Goal: Find specific page/section: Find specific page/section

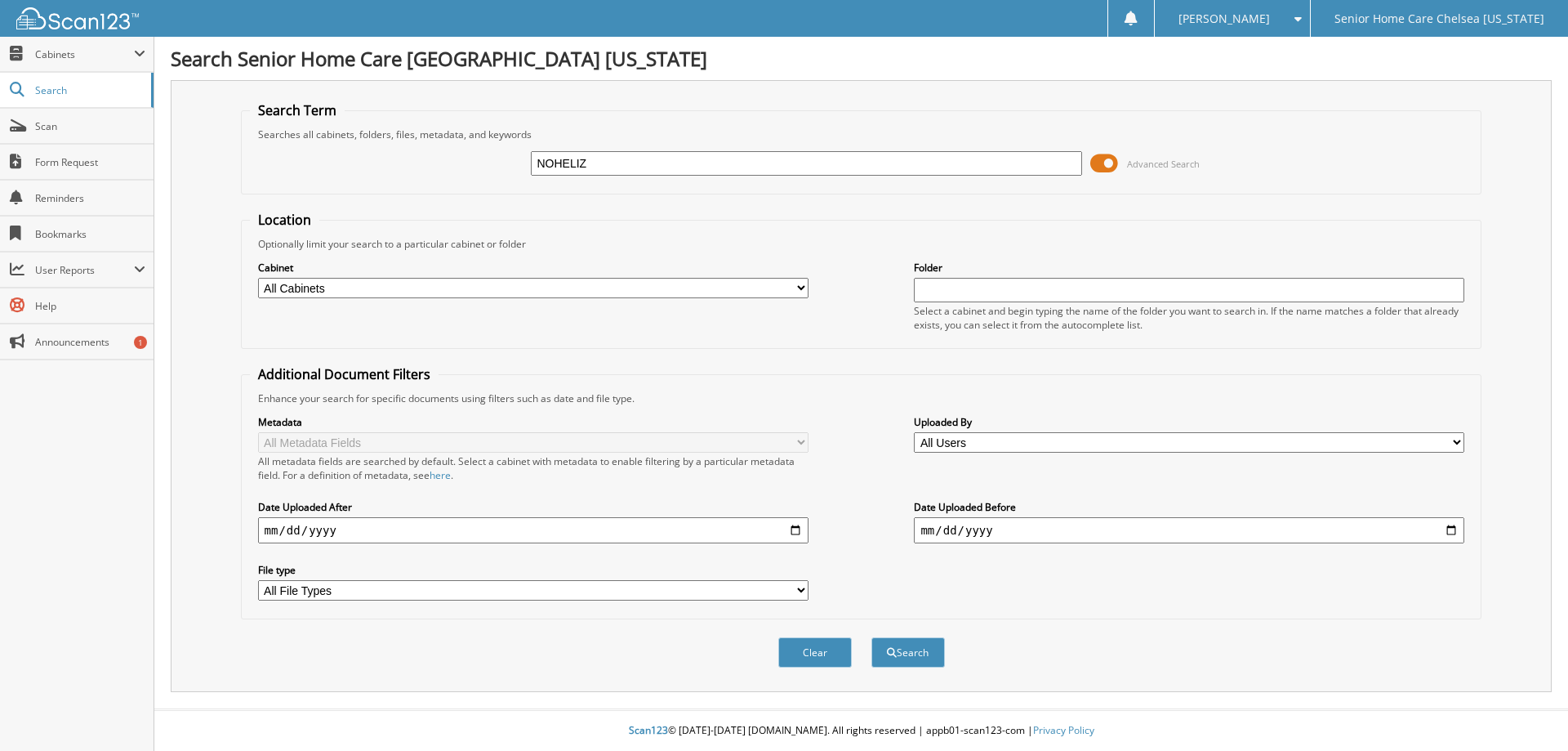
type input "NOHELIZ"
click at [872, 638] on button "Search" at bounding box center [909, 653] width 74 height 30
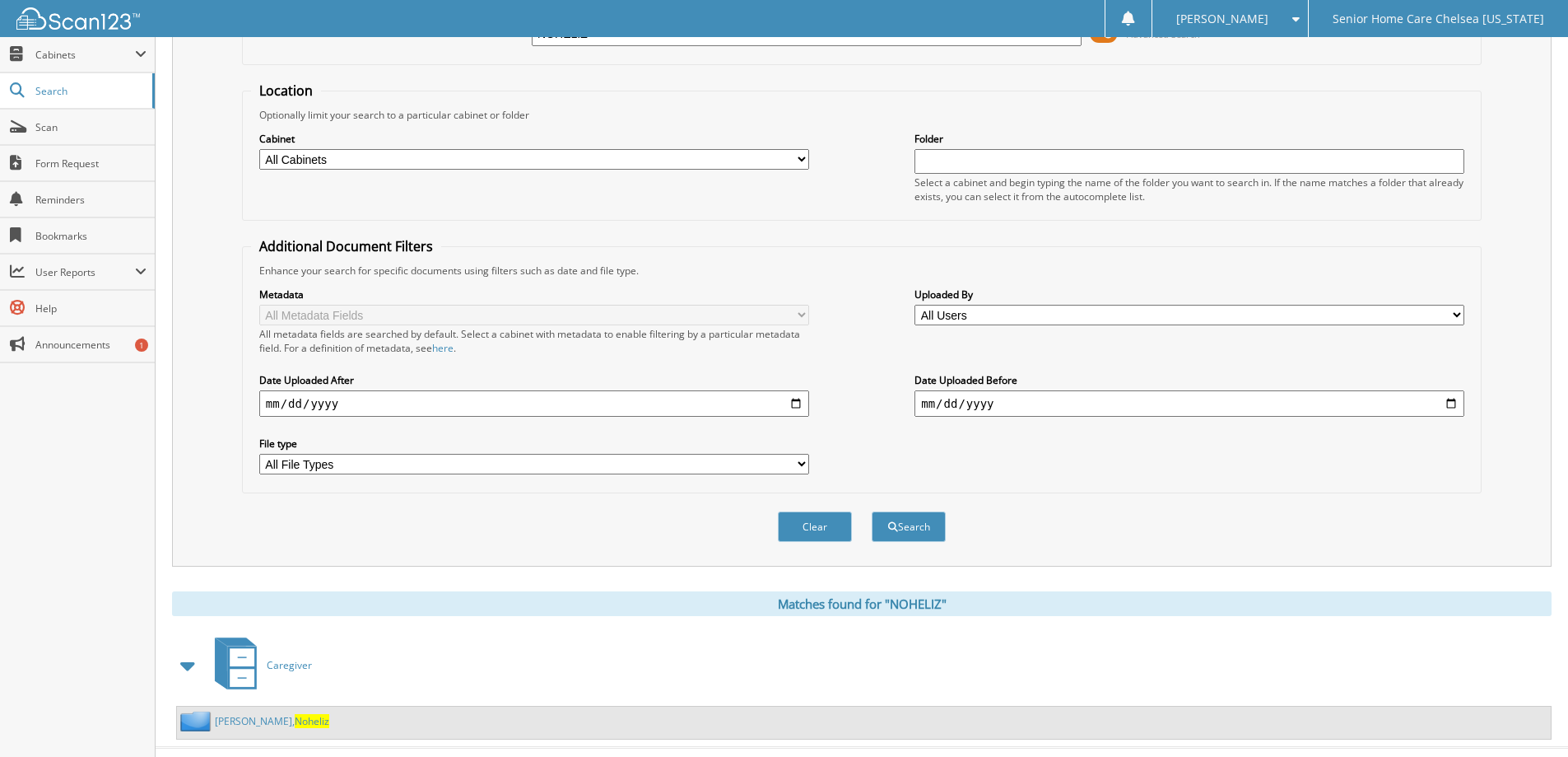
scroll to position [164, 0]
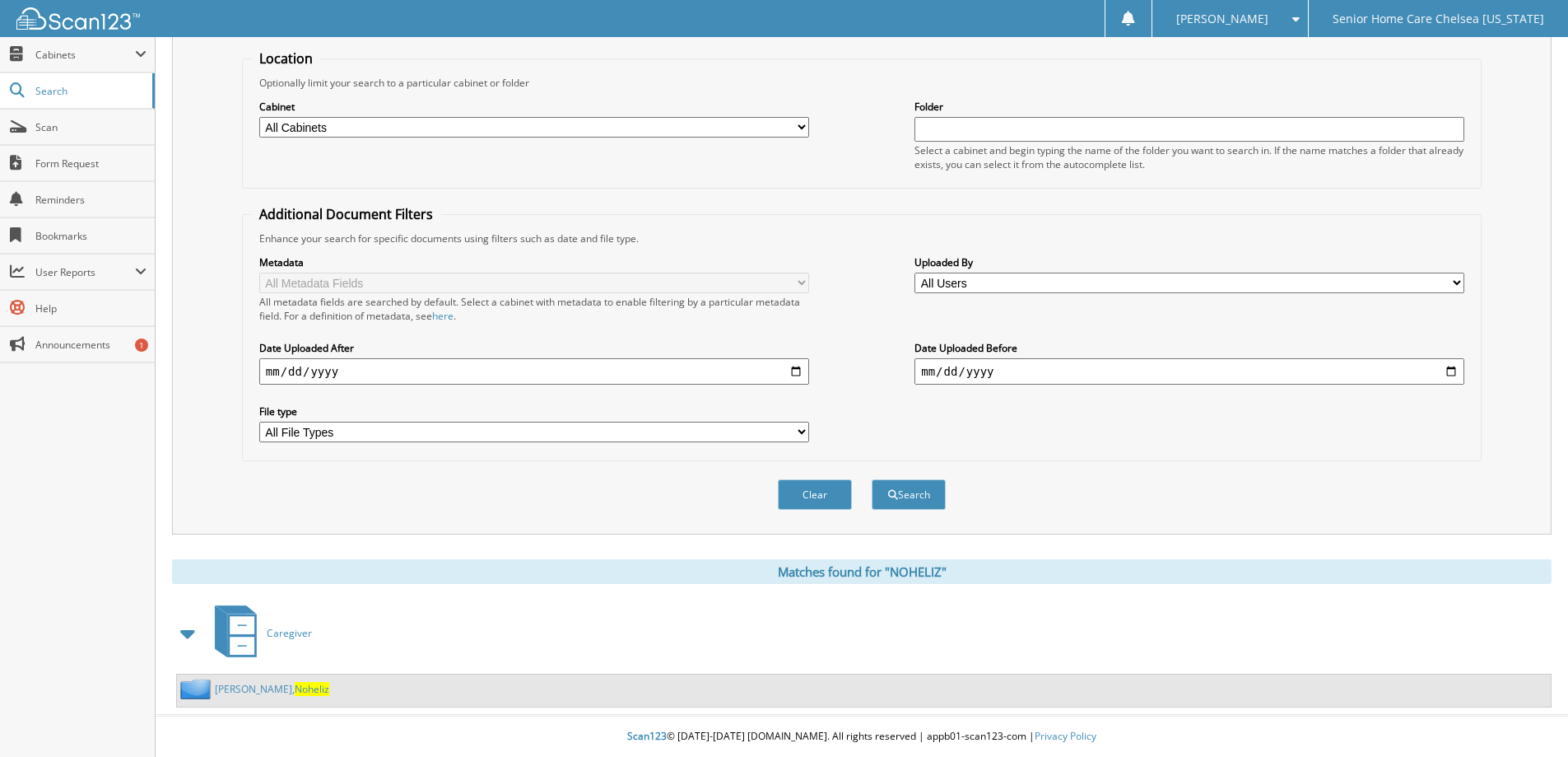
click at [295, 690] on div "[PERSON_NAME], Noheliz" at bounding box center [864, 691] width 1374 height 32
click at [295, 685] on span "Noheliz" at bounding box center [311, 689] width 35 height 14
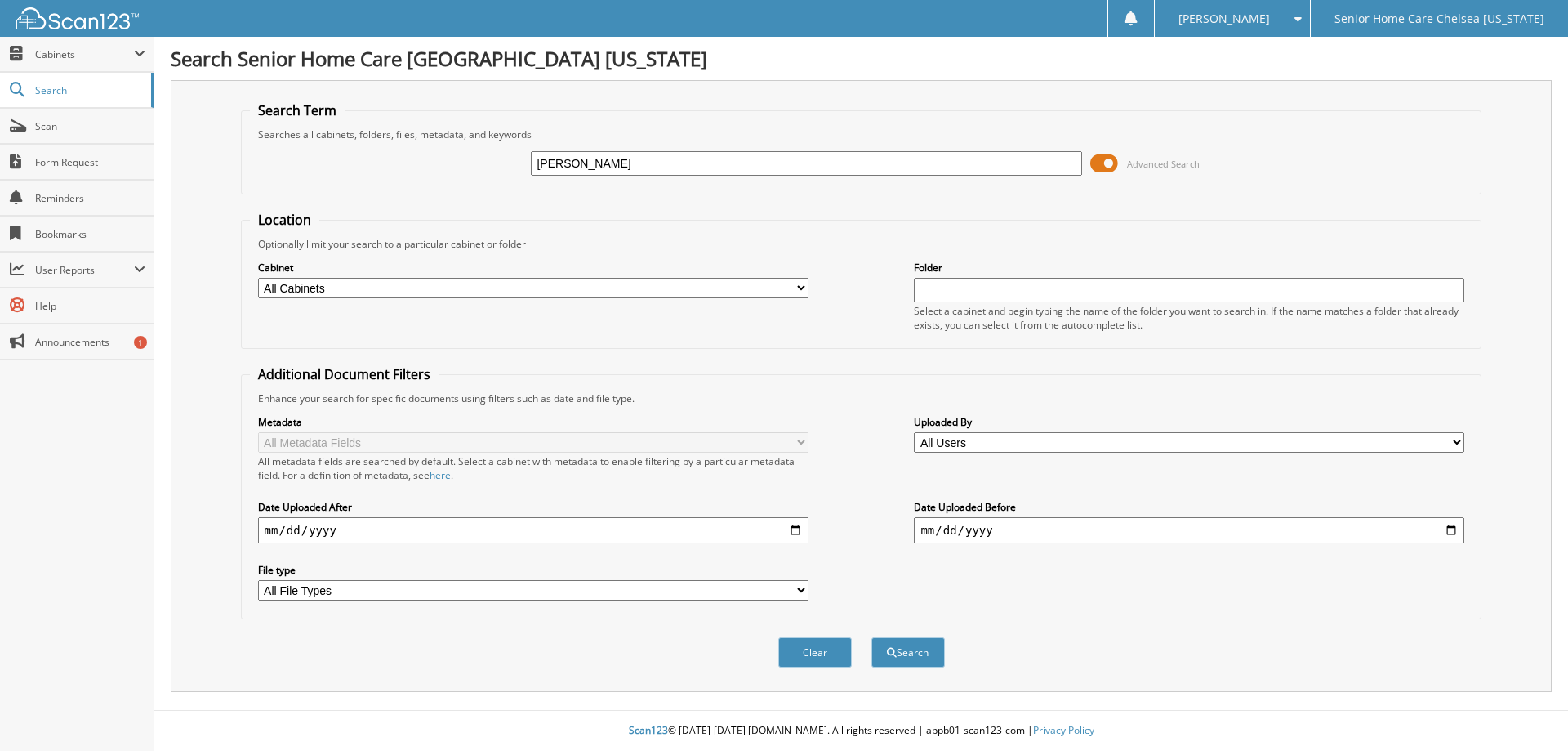
type input "[PERSON_NAME]"
click at [872, 638] on button "Search" at bounding box center [909, 653] width 74 height 30
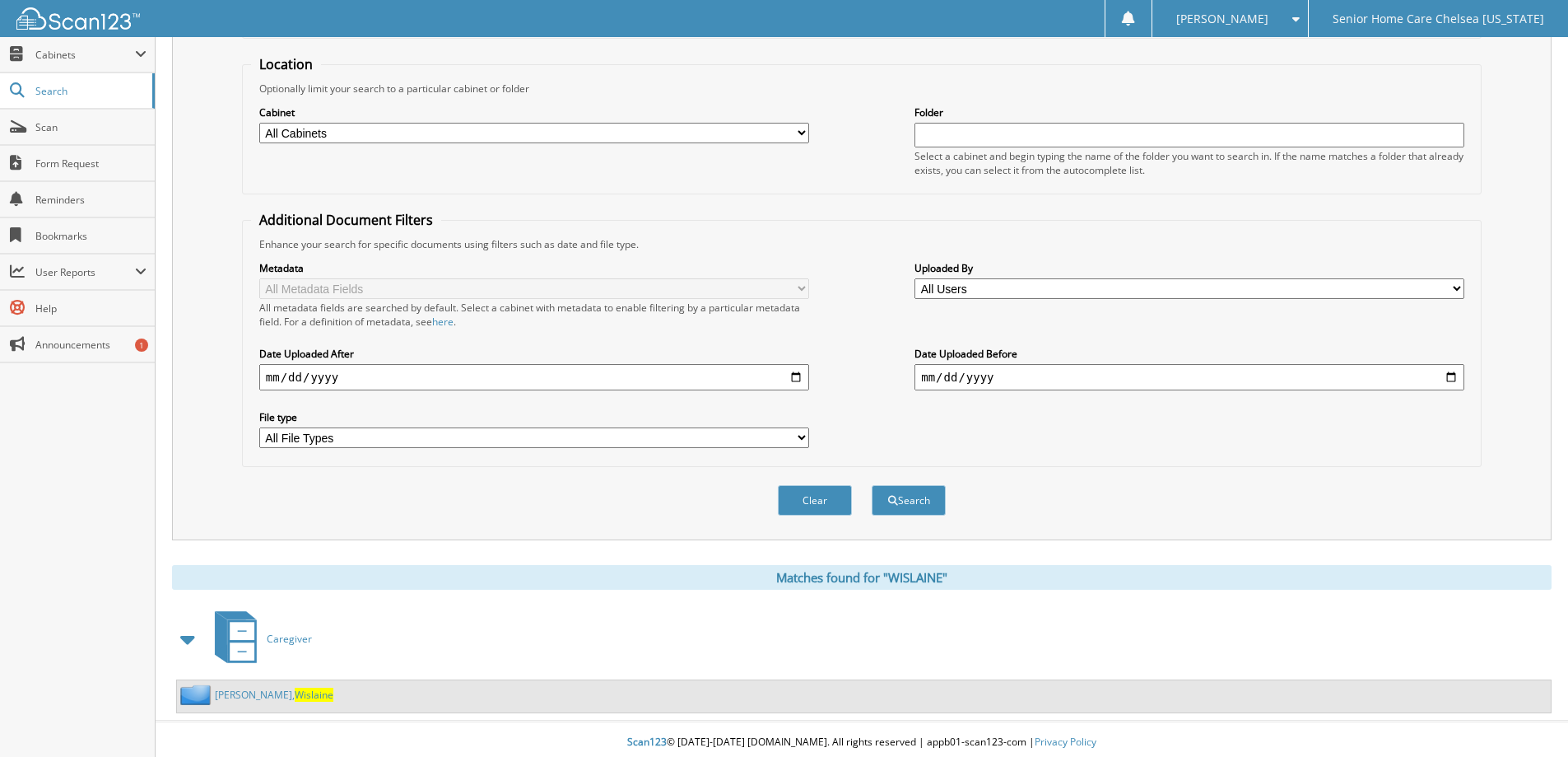
scroll to position [164, 0]
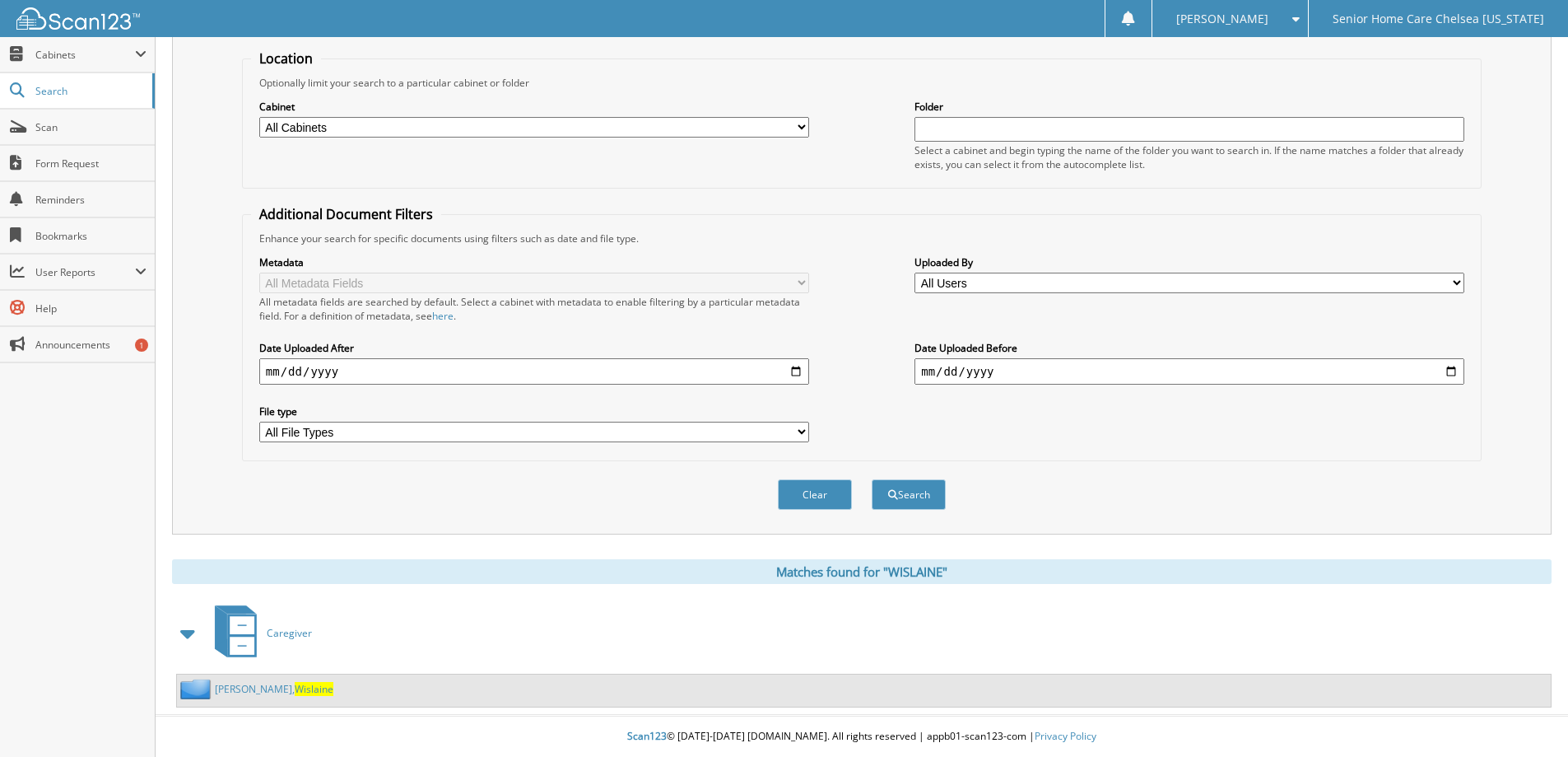
click at [230, 684] on link "Esterlin, Wislaine" at bounding box center [274, 689] width 119 height 14
